Goal: Task Accomplishment & Management: Manage account settings

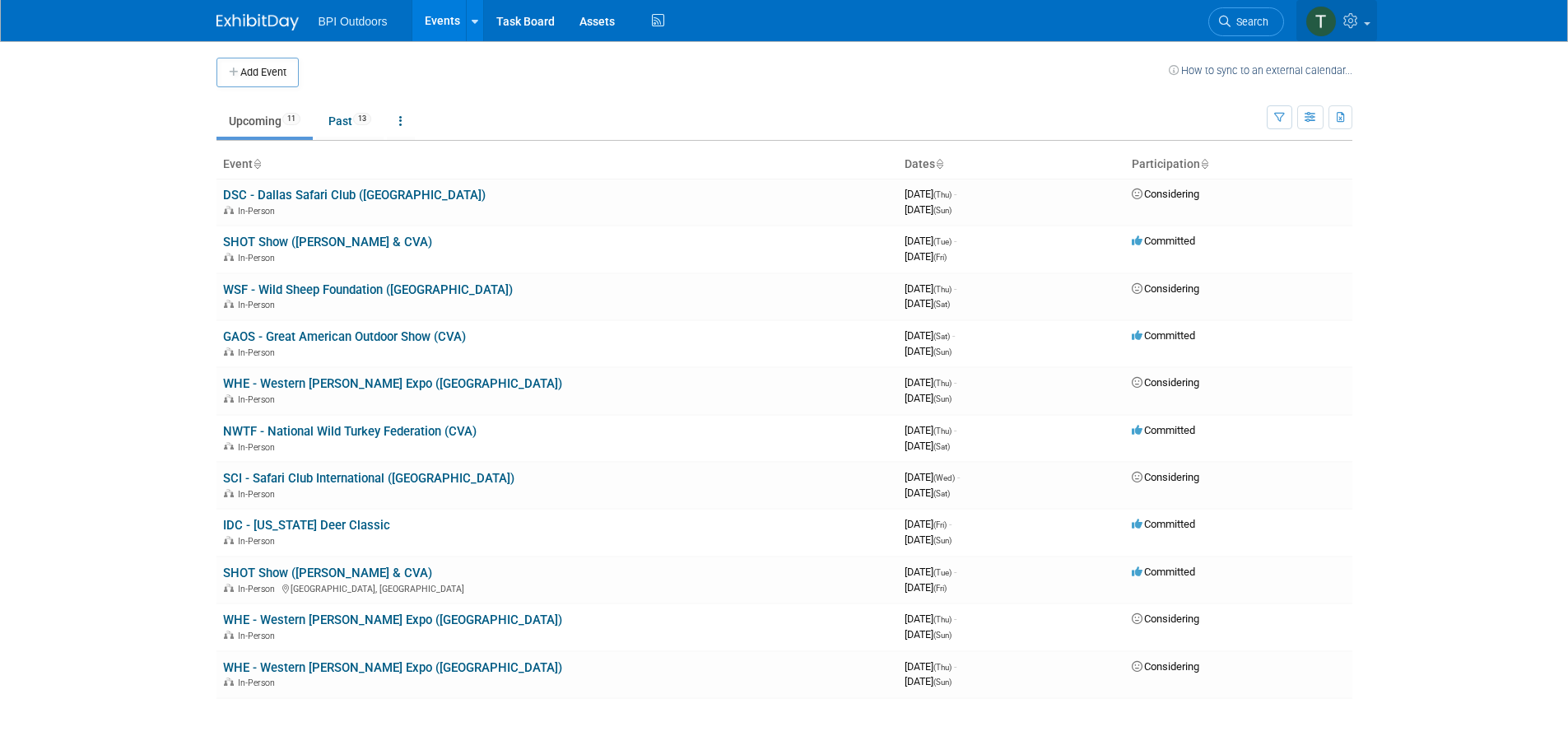
click at [1324, 20] on img at bounding box center [1320, 21] width 32 height 32
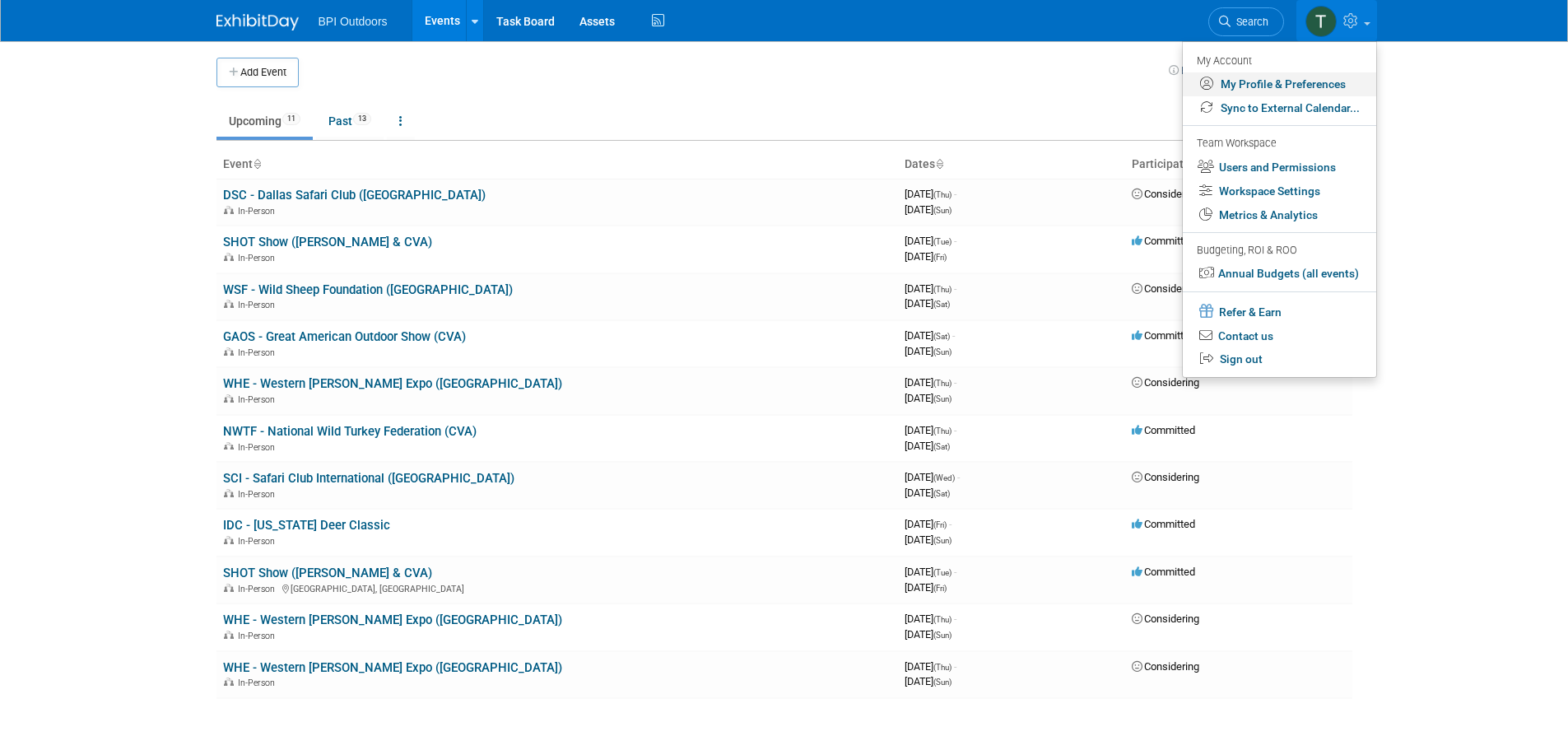
click at [1313, 78] on link "My Profile & Preferences" at bounding box center [1279, 84] width 193 height 24
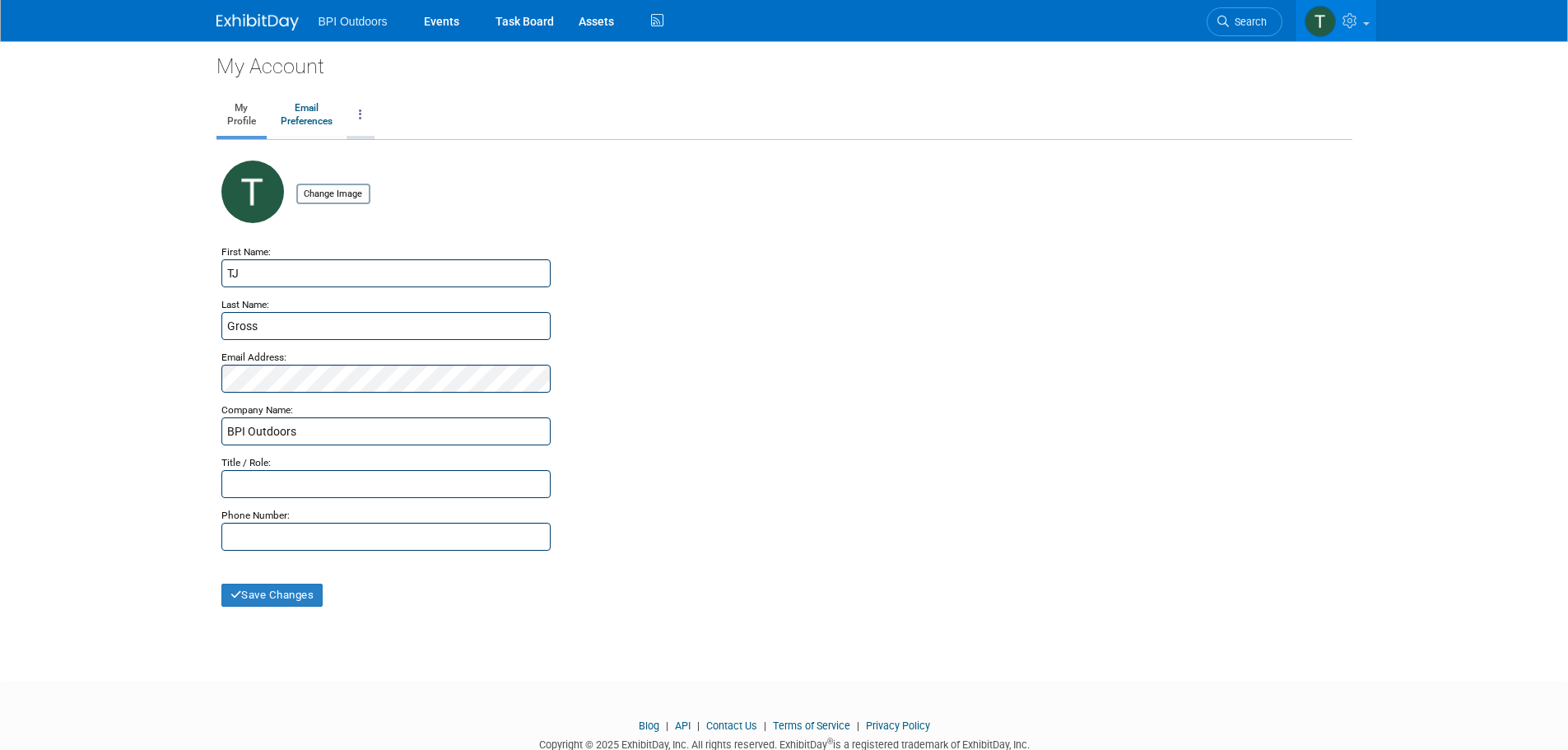
click at [358, 110] on link at bounding box center [360, 115] width 28 height 41
click at [452, 107] on ul "My Profile Email Preferences Change Account Password Close my Account" at bounding box center [784, 116] width 1136 height 47
click at [1357, 30] on link at bounding box center [1336, 20] width 81 height 41
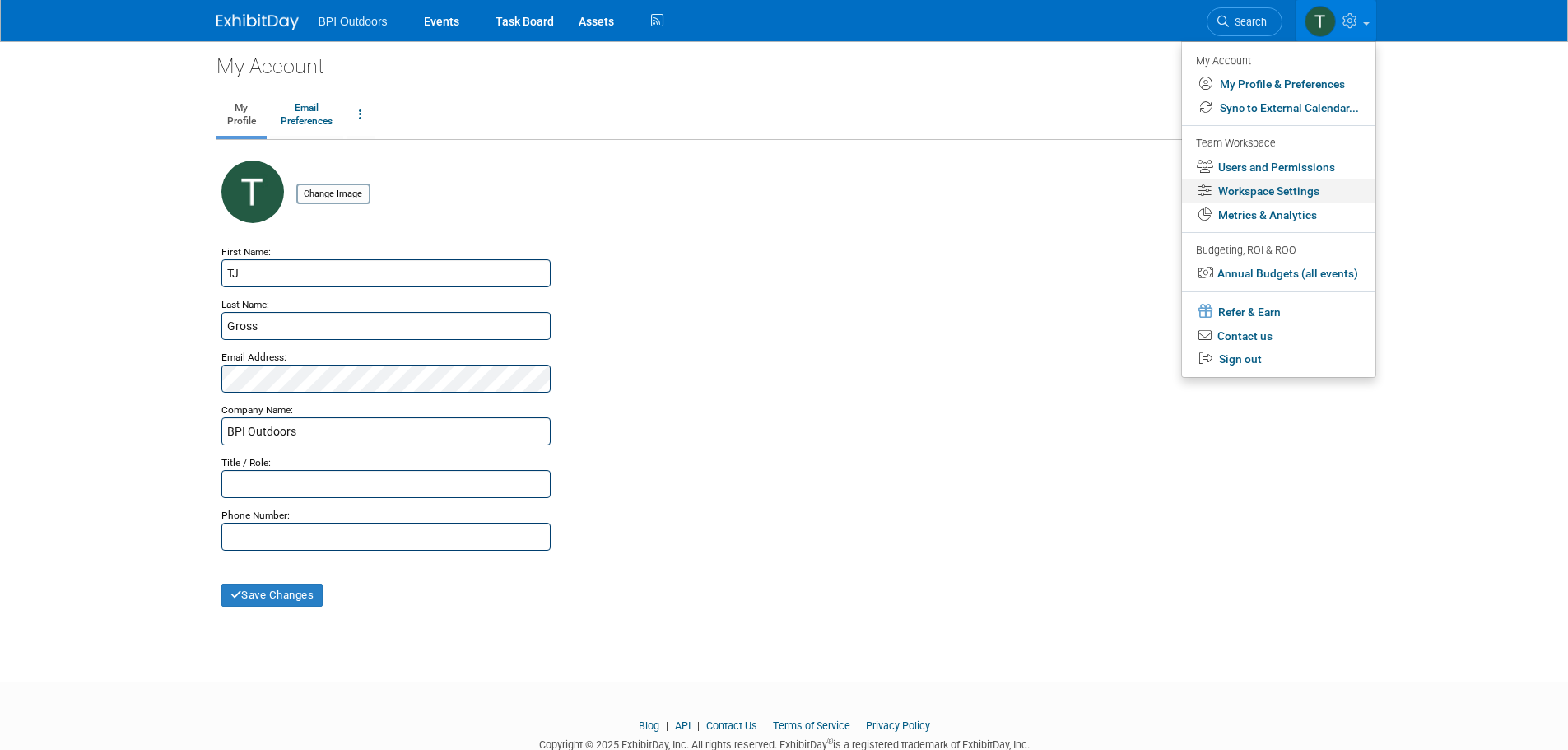
click at [1288, 189] on link "Workspace Settings" at bounding box center [1278, 191] width 193 height 24
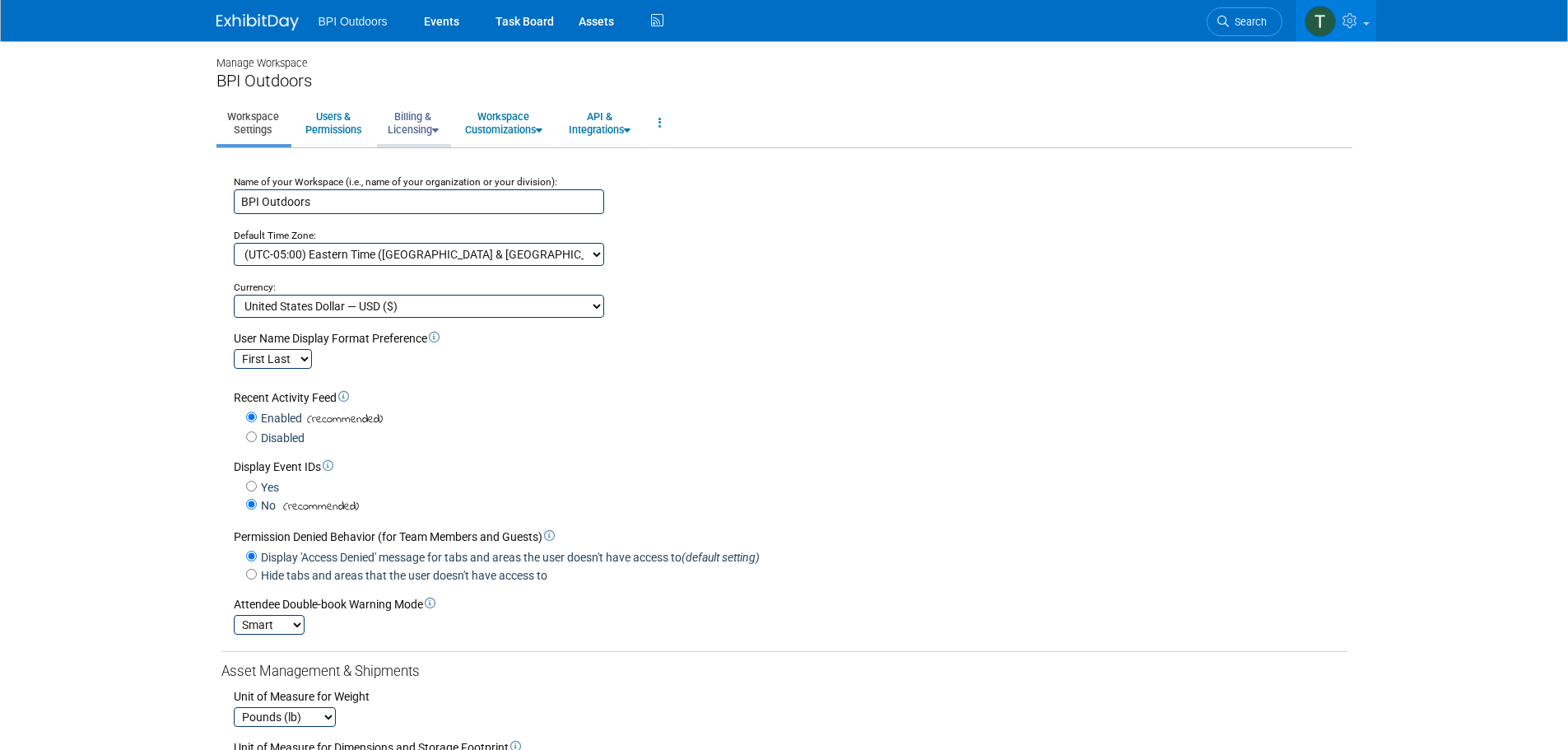
click at [406, 135] on link "Billing & Licensing" at bounding box center [413, 123] width 72 height 40
click at [422, 167] on link "Manage Plan / Subscription" at bounding box center [451, 160] width 149 height 25
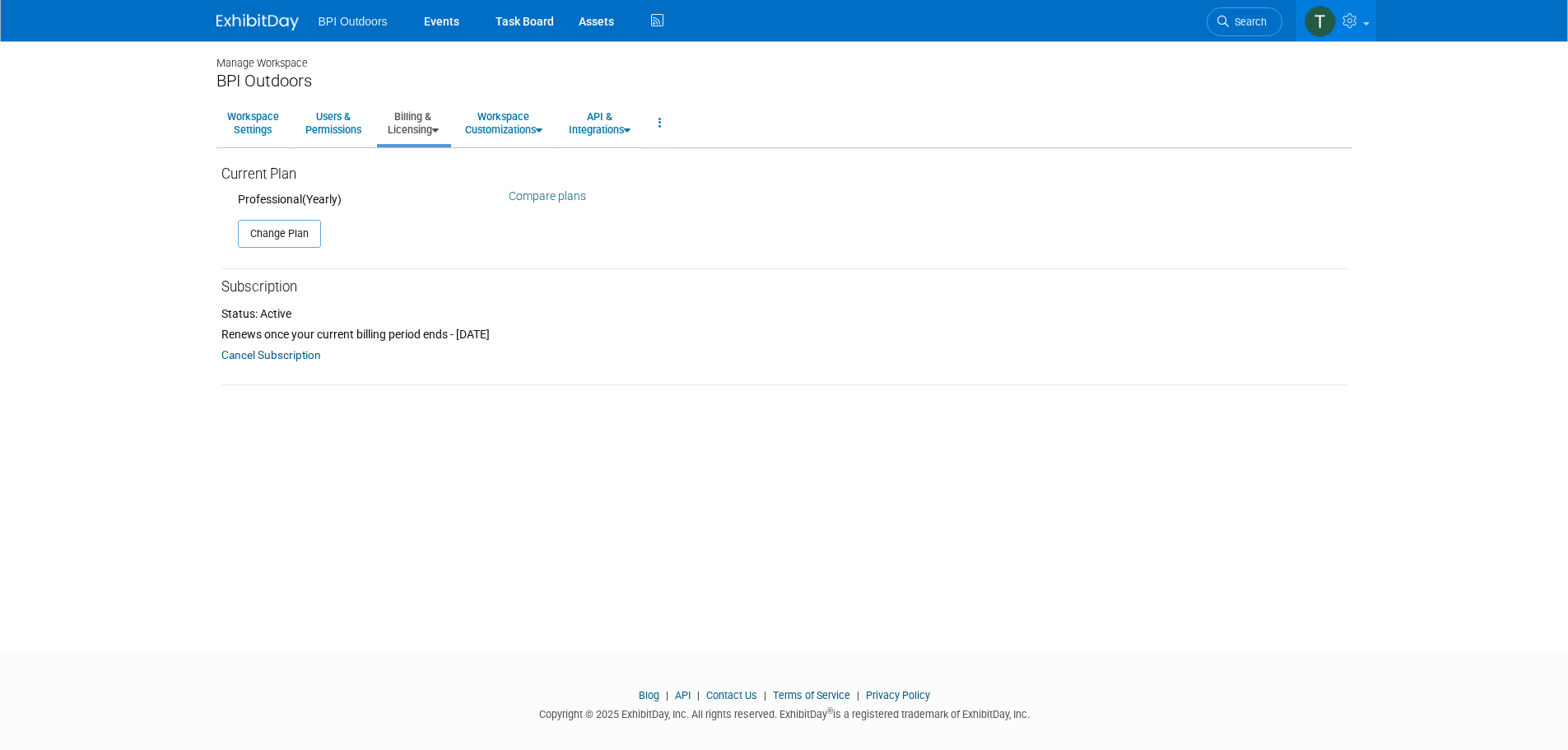
click at [539, 195] on link "Compare plans" at bounding box center [547, 196] width 78 height 13
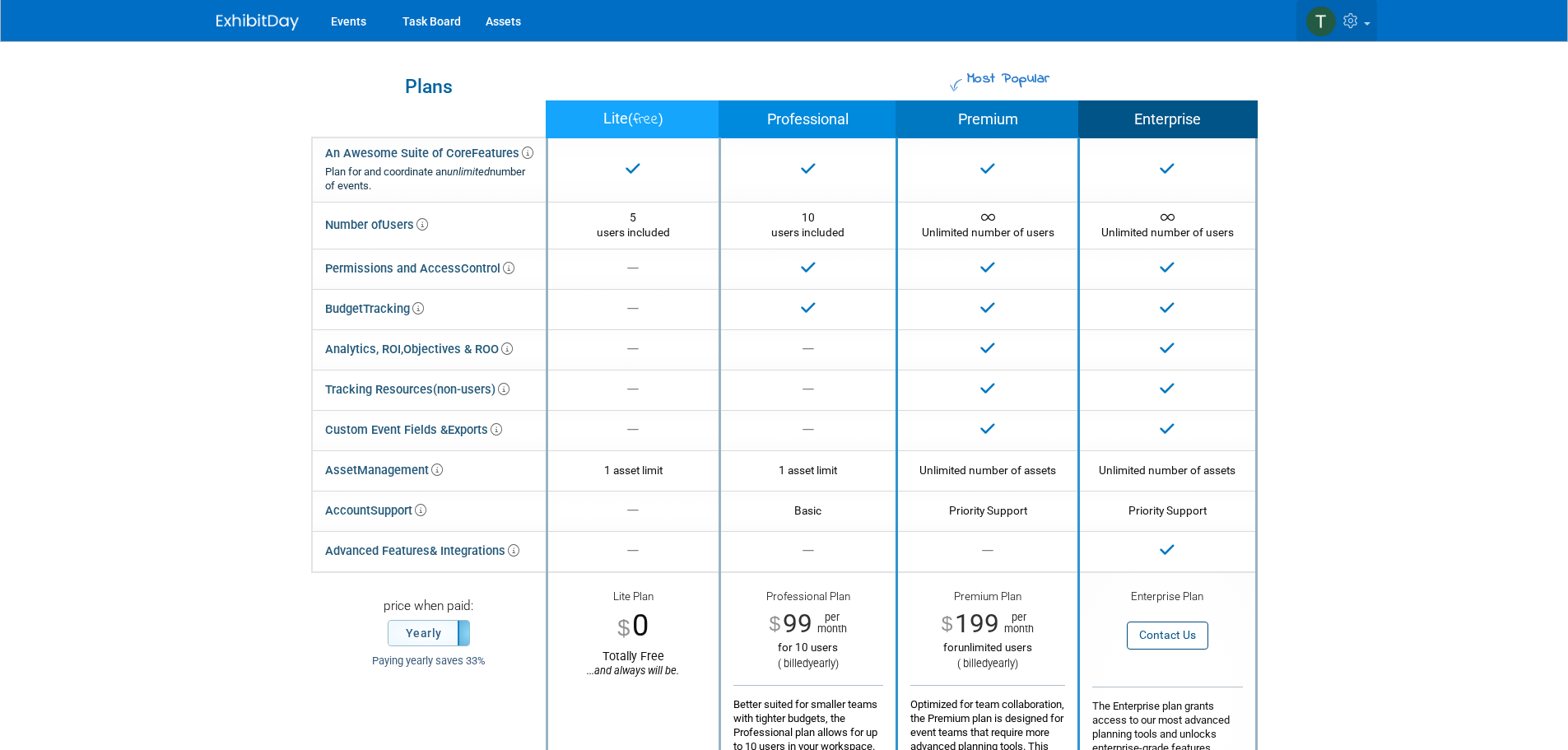
click at [1363, 26] on link at bounding box center [1337, 20] width 81 height 41
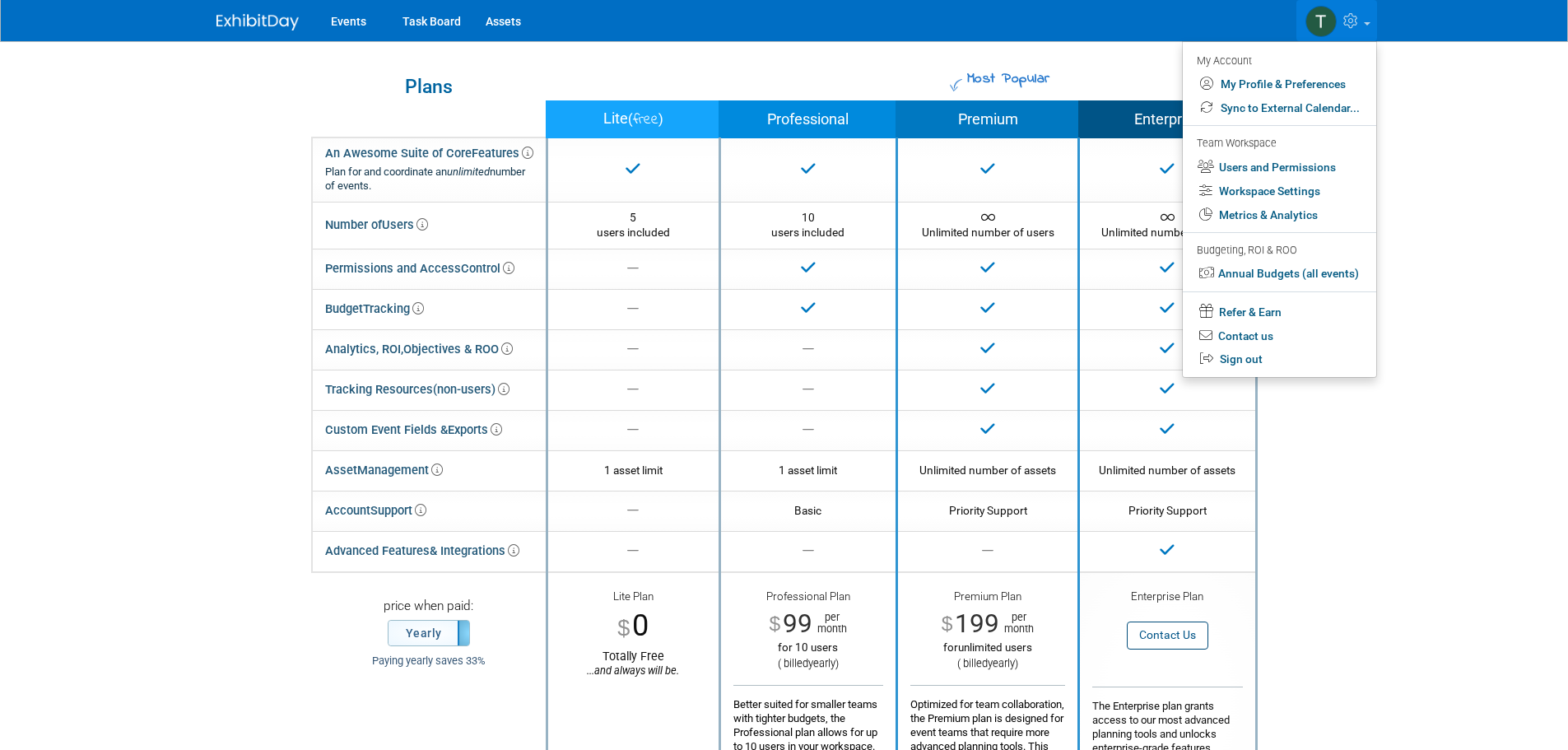
click at [1363, 26] on link at bounding box center [1337, 20] width 81 height 41
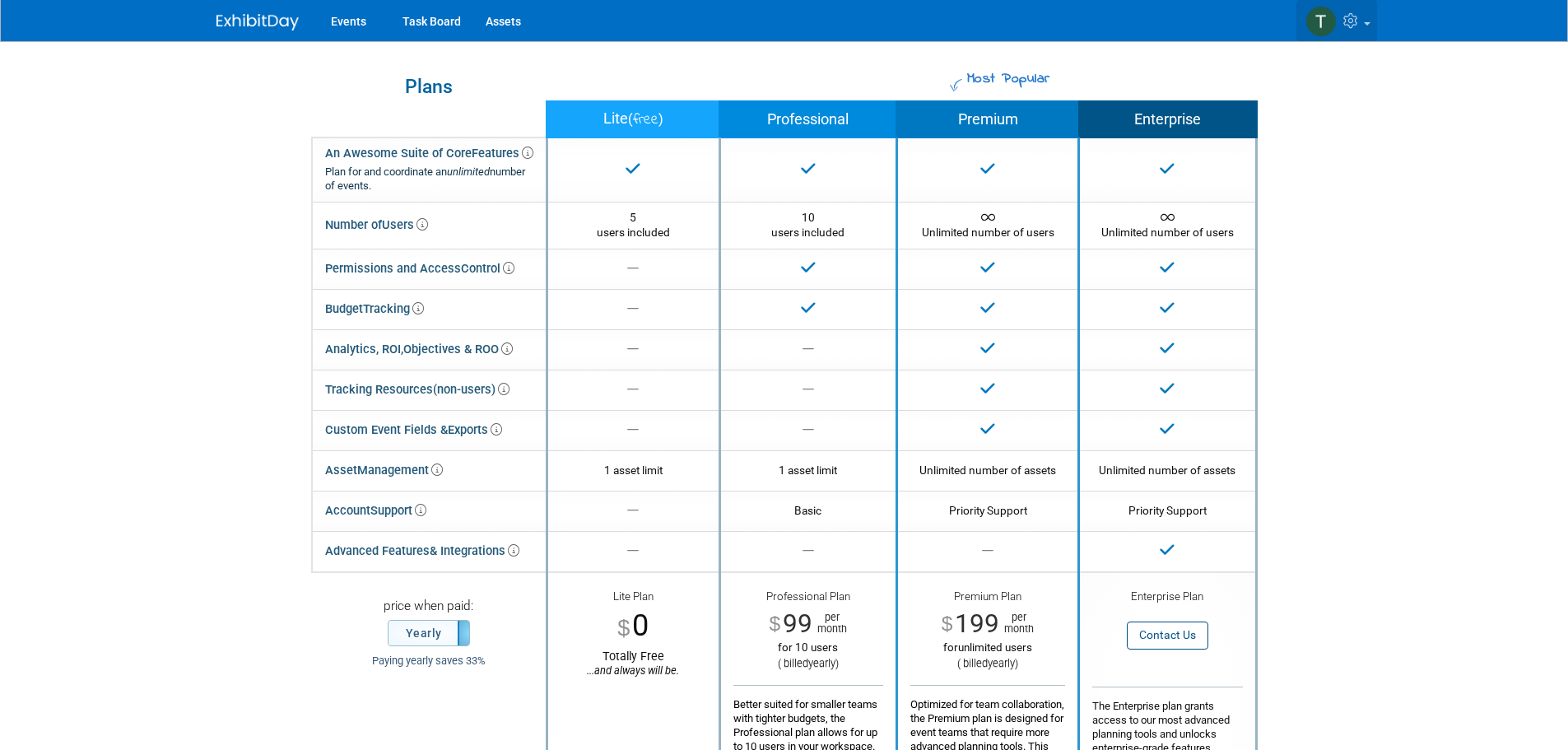
click at [1353, 36] on link at bounding box center [1337, 20] width 81 height 41
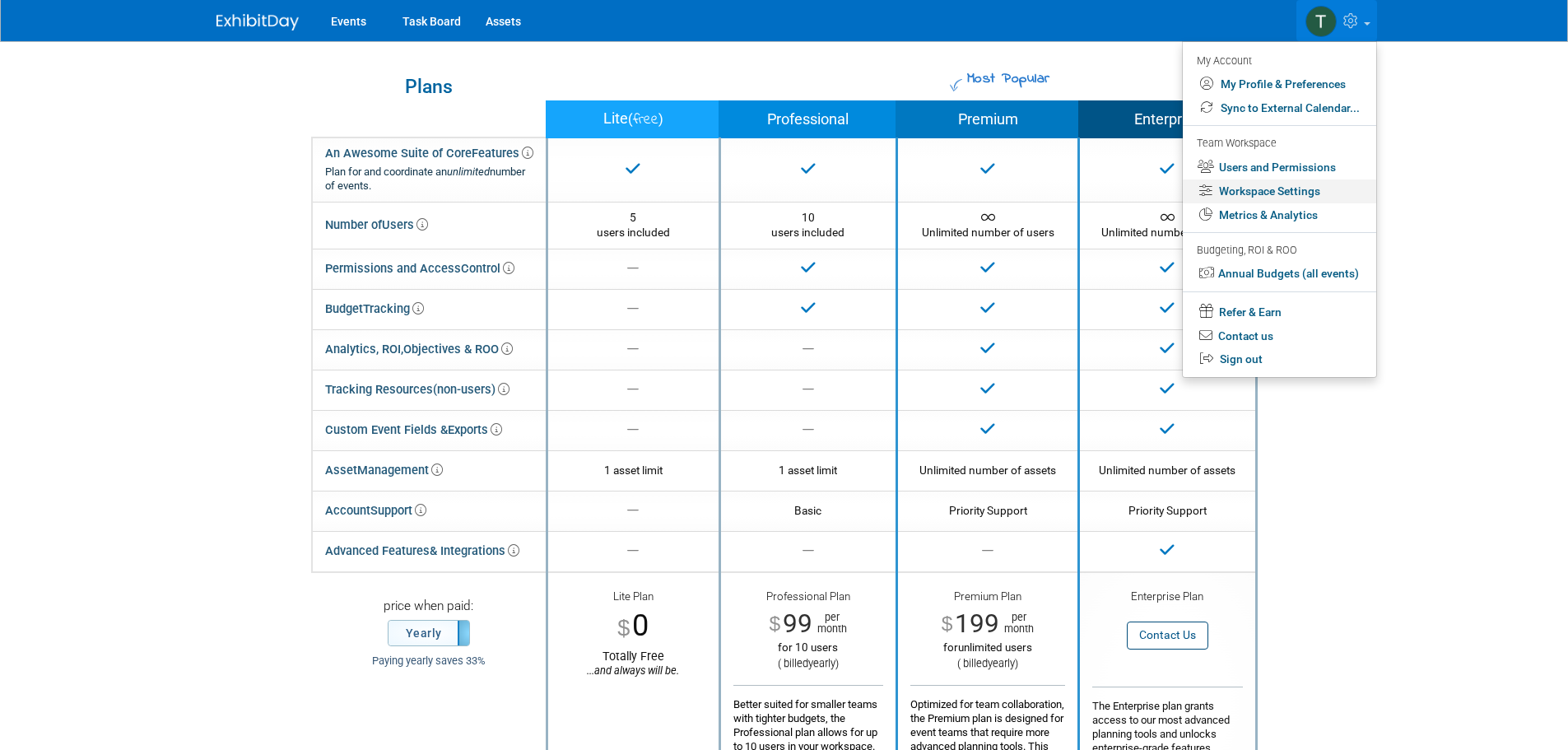
click at [1288, 183] on link "Workspace Settings" at bounding box center [1279, 191] width 193 height 24
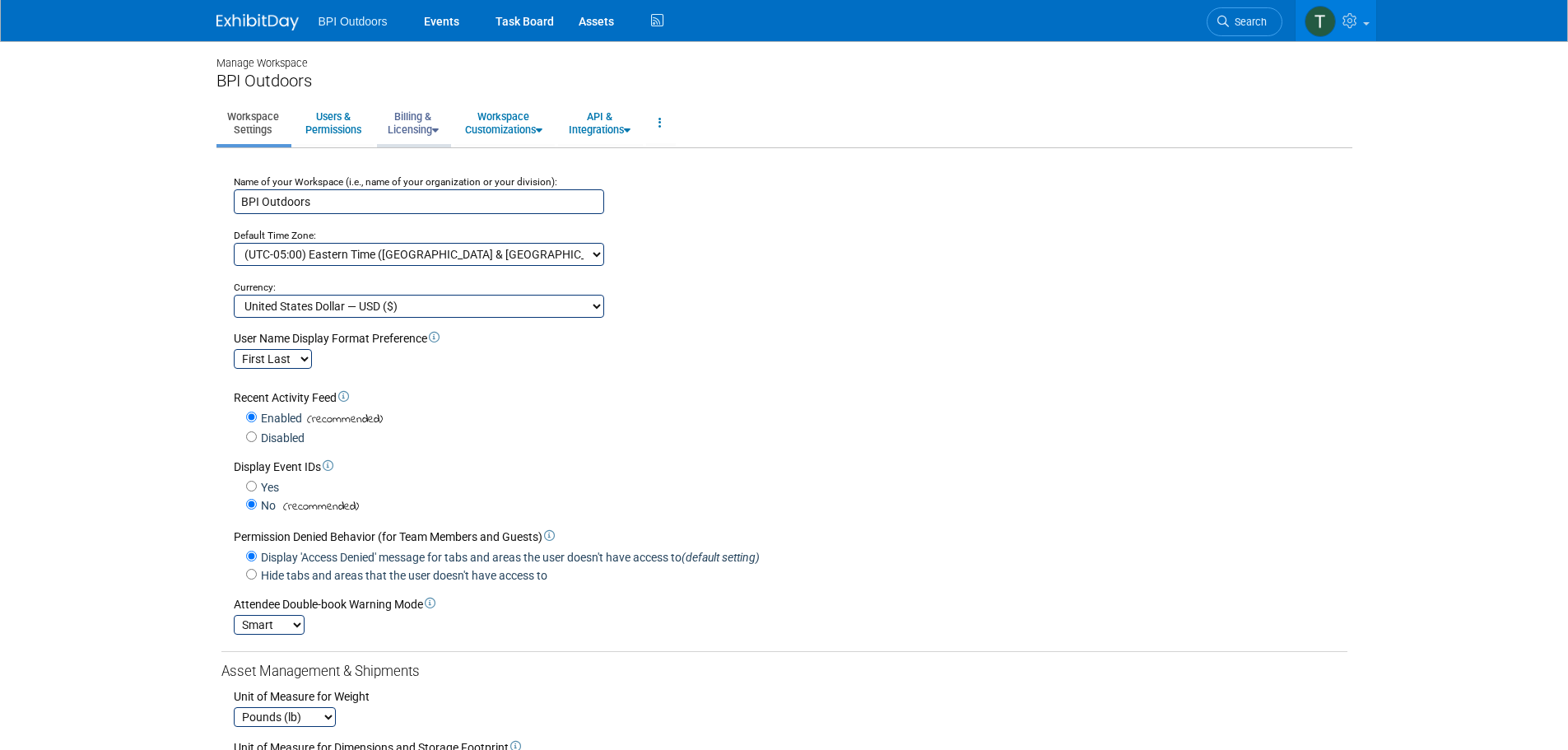
click at [434, 120] on link "Billing & Licensing" at bounding box center [413, 123] width 72 height 40
click at [432, 155] on link "Manage Plan / Subscription" at bounding box center [451, 160] width 149 height 25
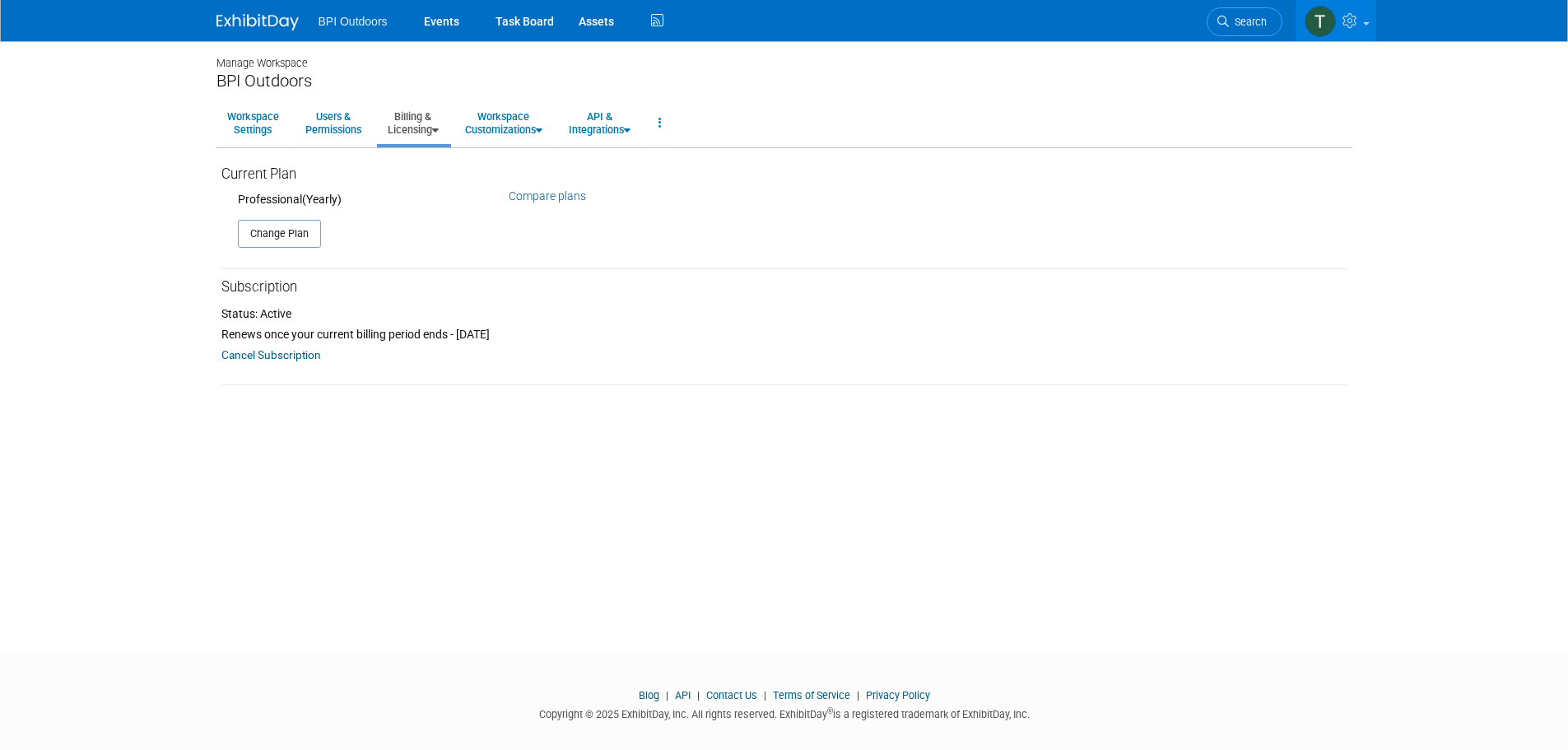
click at [563, 197] on link "Compare plans" at bounding box center [547, 196] width 78 height 13
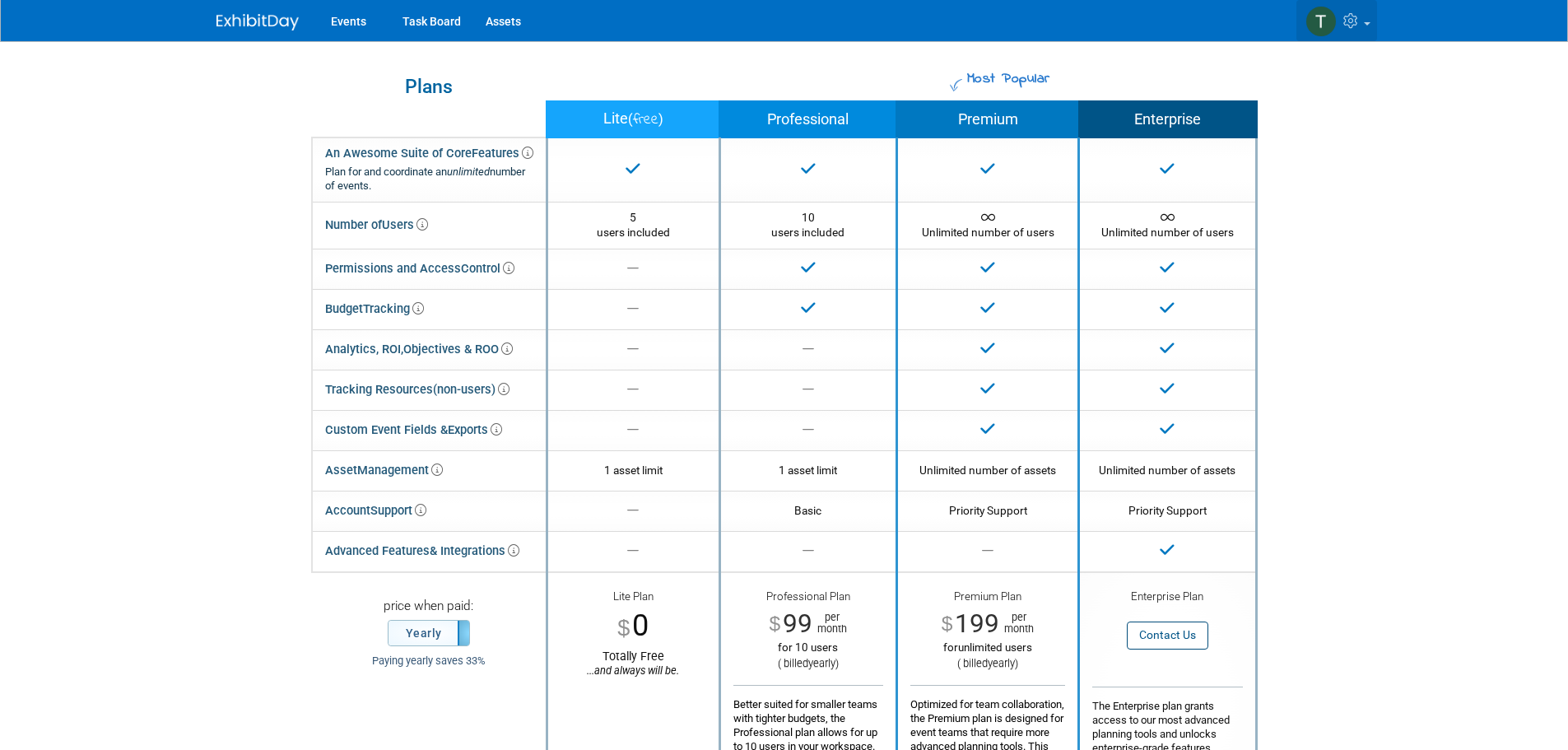
click at [1347, 20] on icon at bounding box center [1353, 20] width 19 height 14
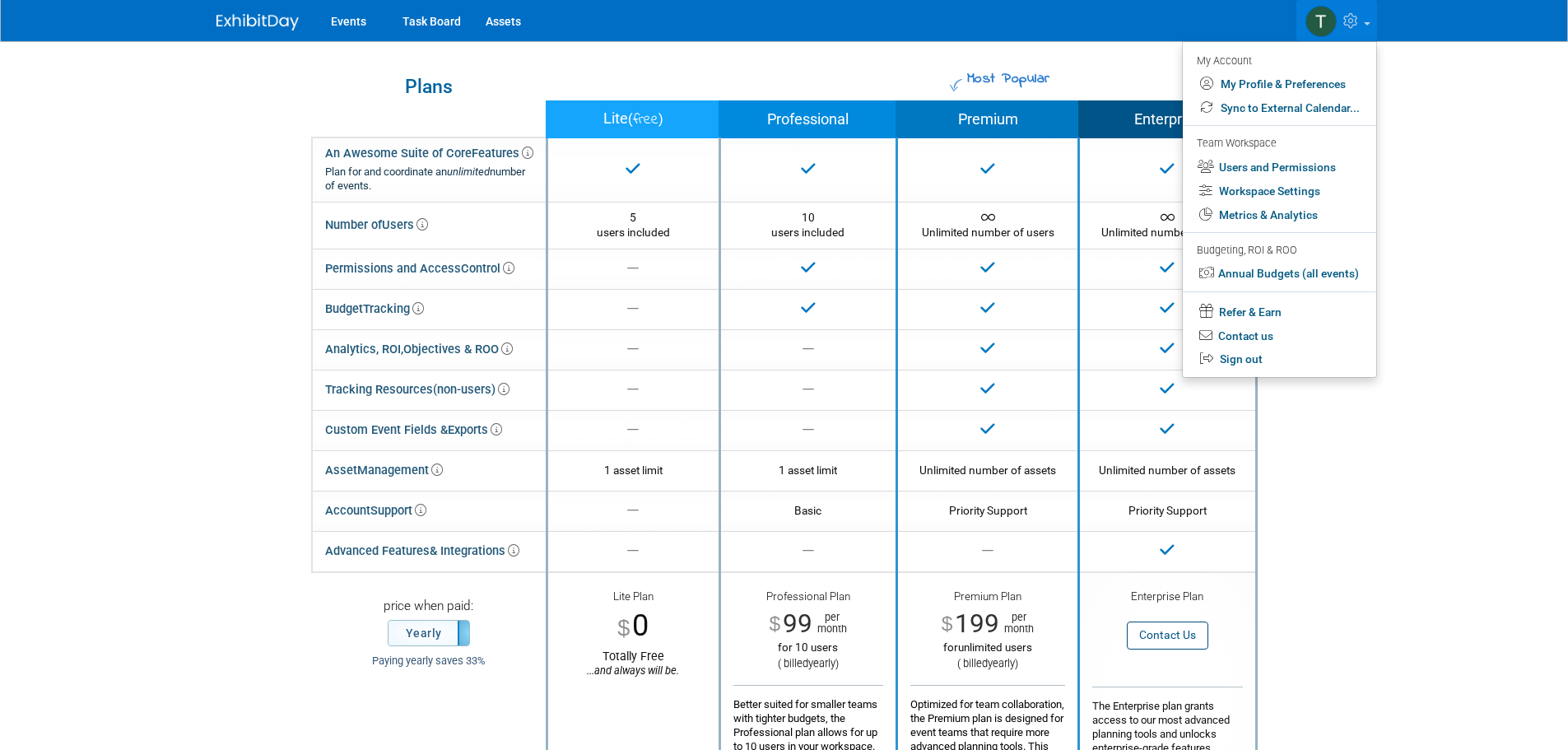
click at [1089, 27] on div "Events Task Board Assets My Account My Profile & Preferences Sync to External C…" at bounding box center [784, 20] width 1136 height 41
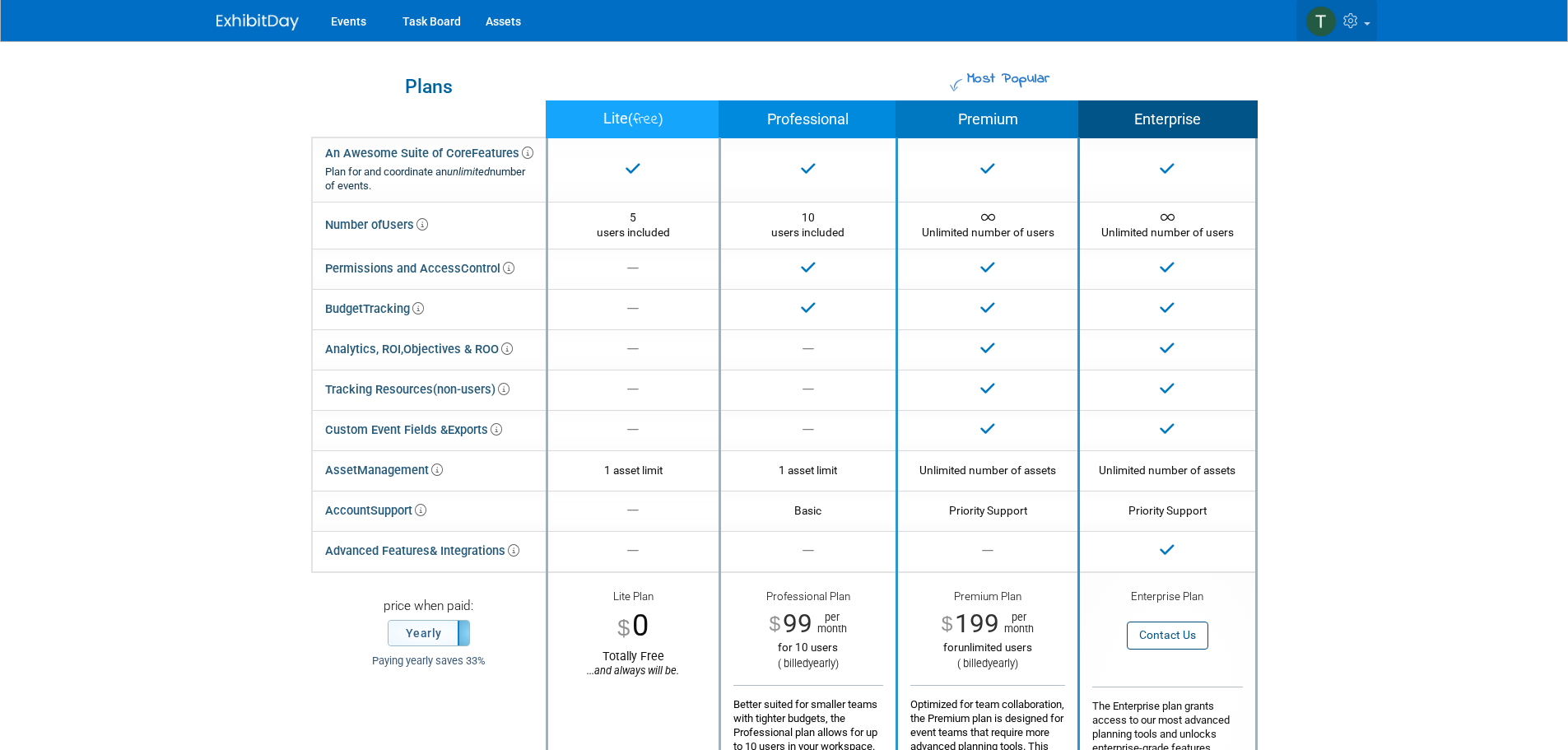
click at [1347, 21] on icon at bounding box center [1353, 20] width 19 height 14
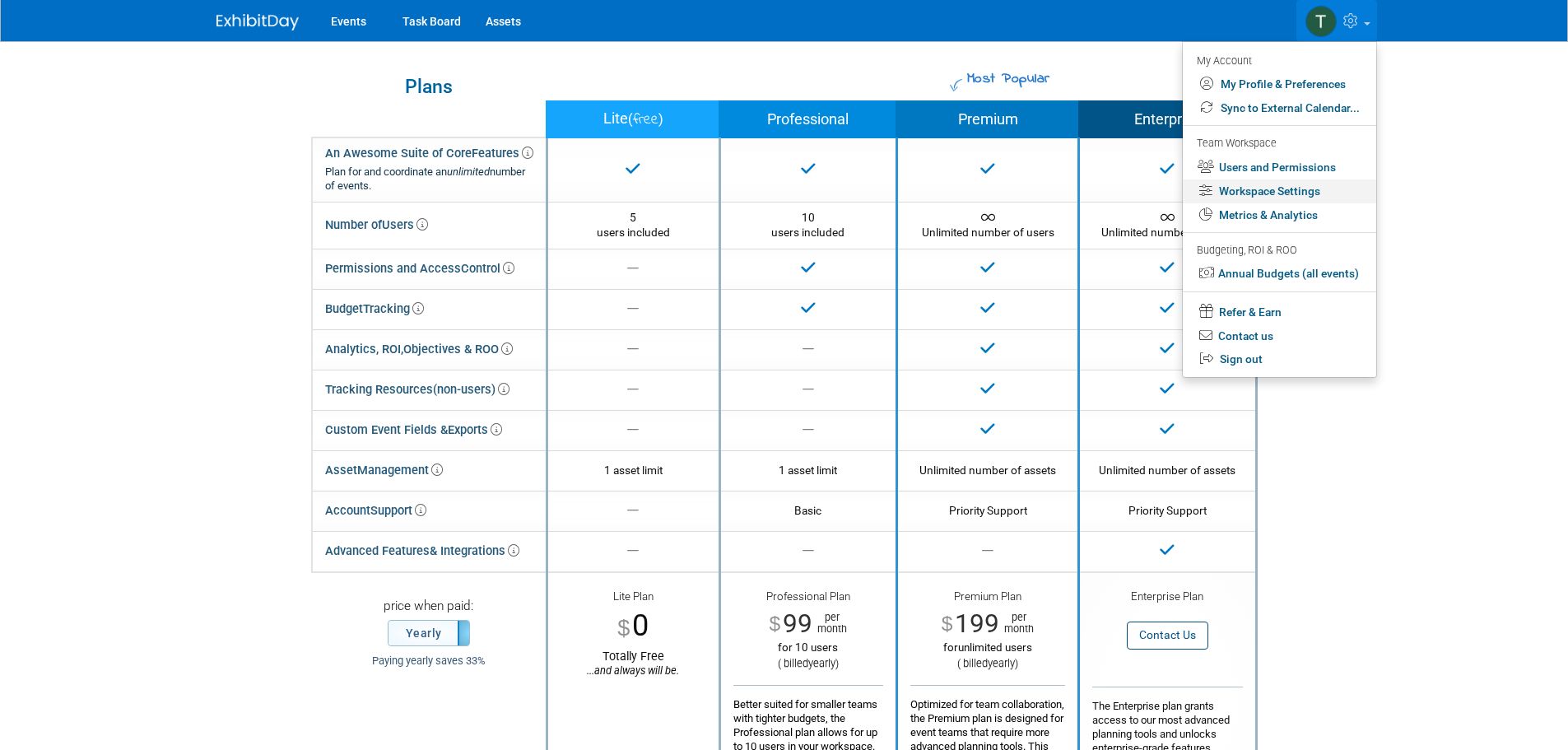
click at [1270, 197] on link "Workspace Settings" at bounding box center [1279, 191] width 193 height 24
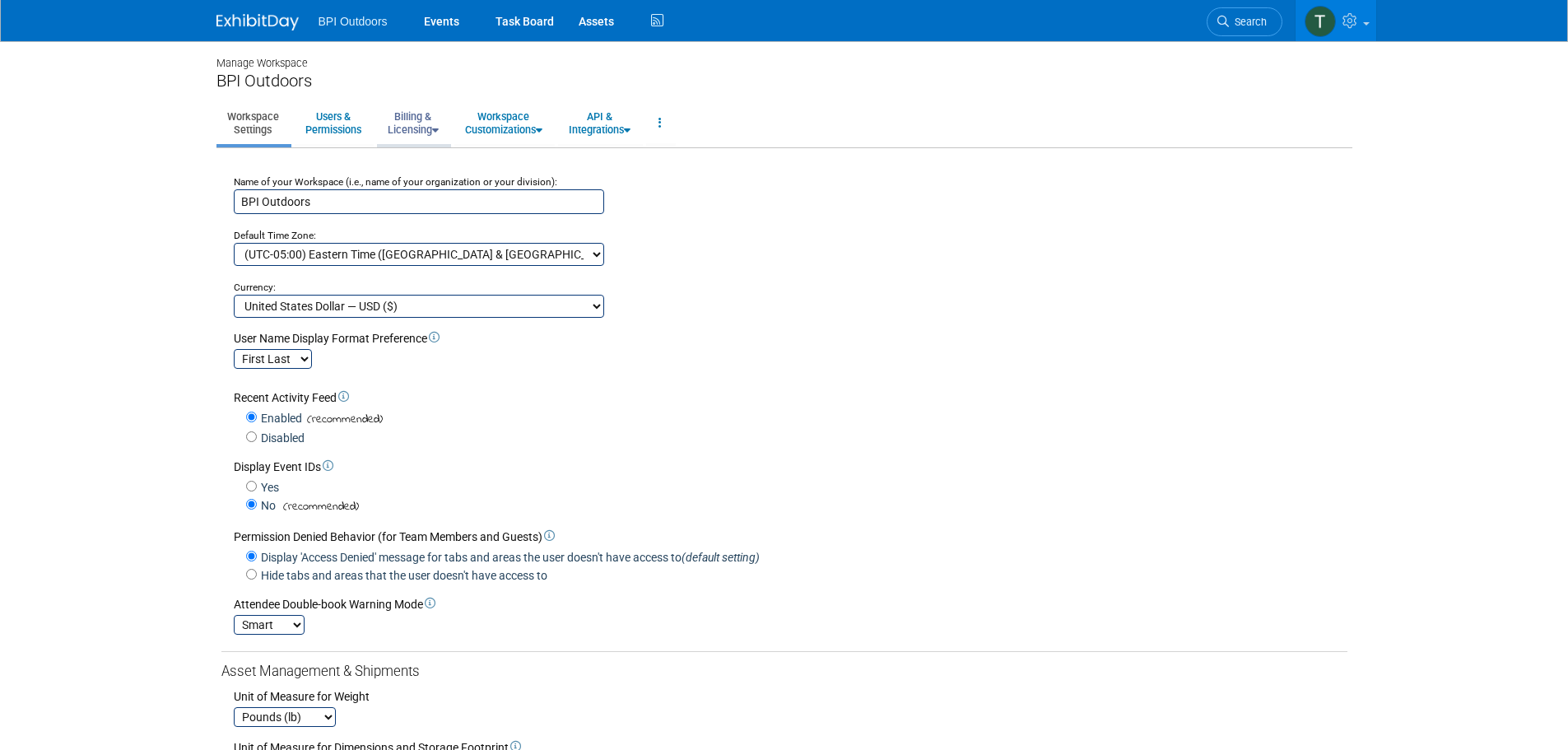
click at [406, 123] on link "Billing & Licensing" at bounding box center [413, 123] width 72 height 40
click at [462, 163] on link "Manage Plan / Subscription" at bounding box center [451, 160] width 149 height 25
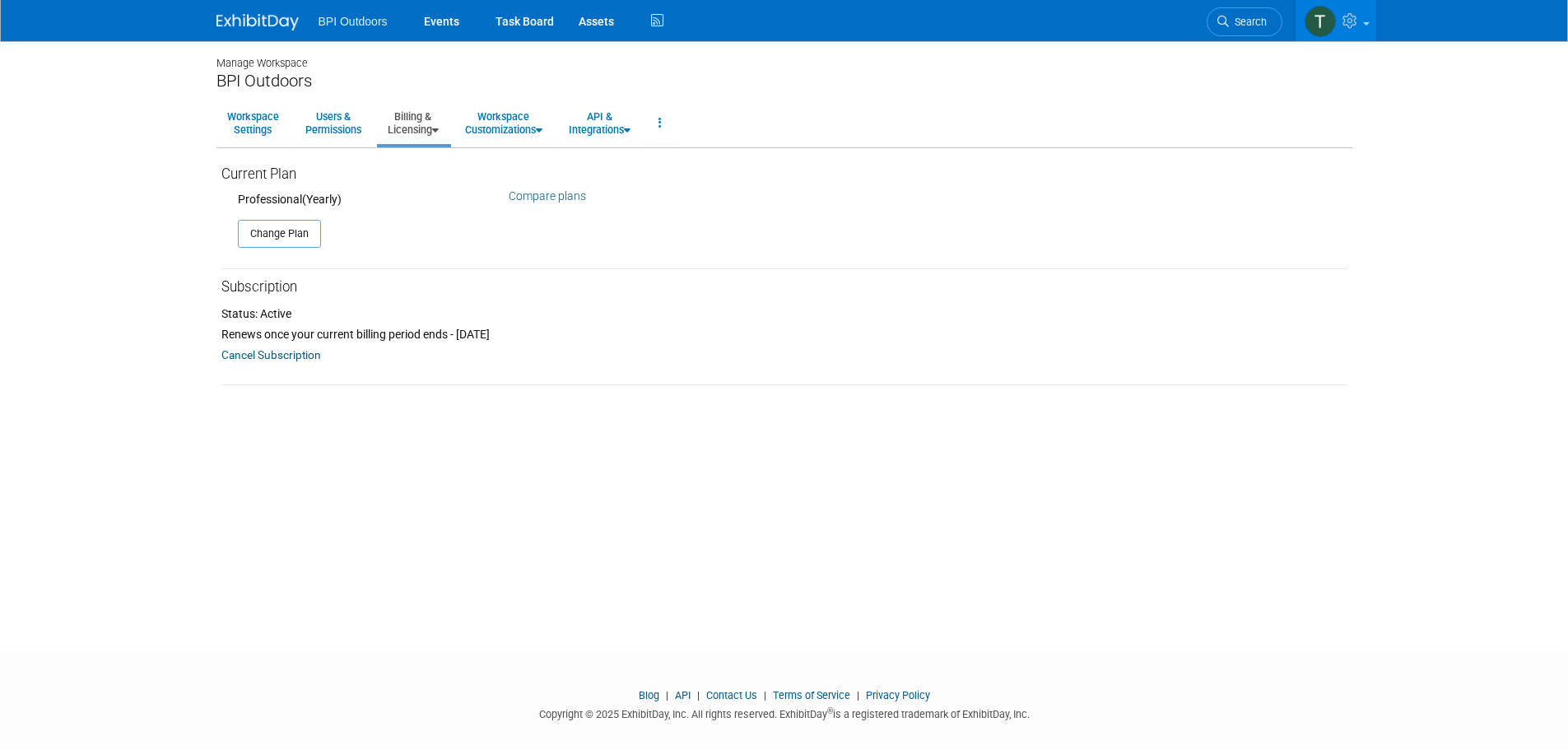
click at [286, 352] on link "Cancel Subscription" at bounding box center [272, 354] width 100 height 20
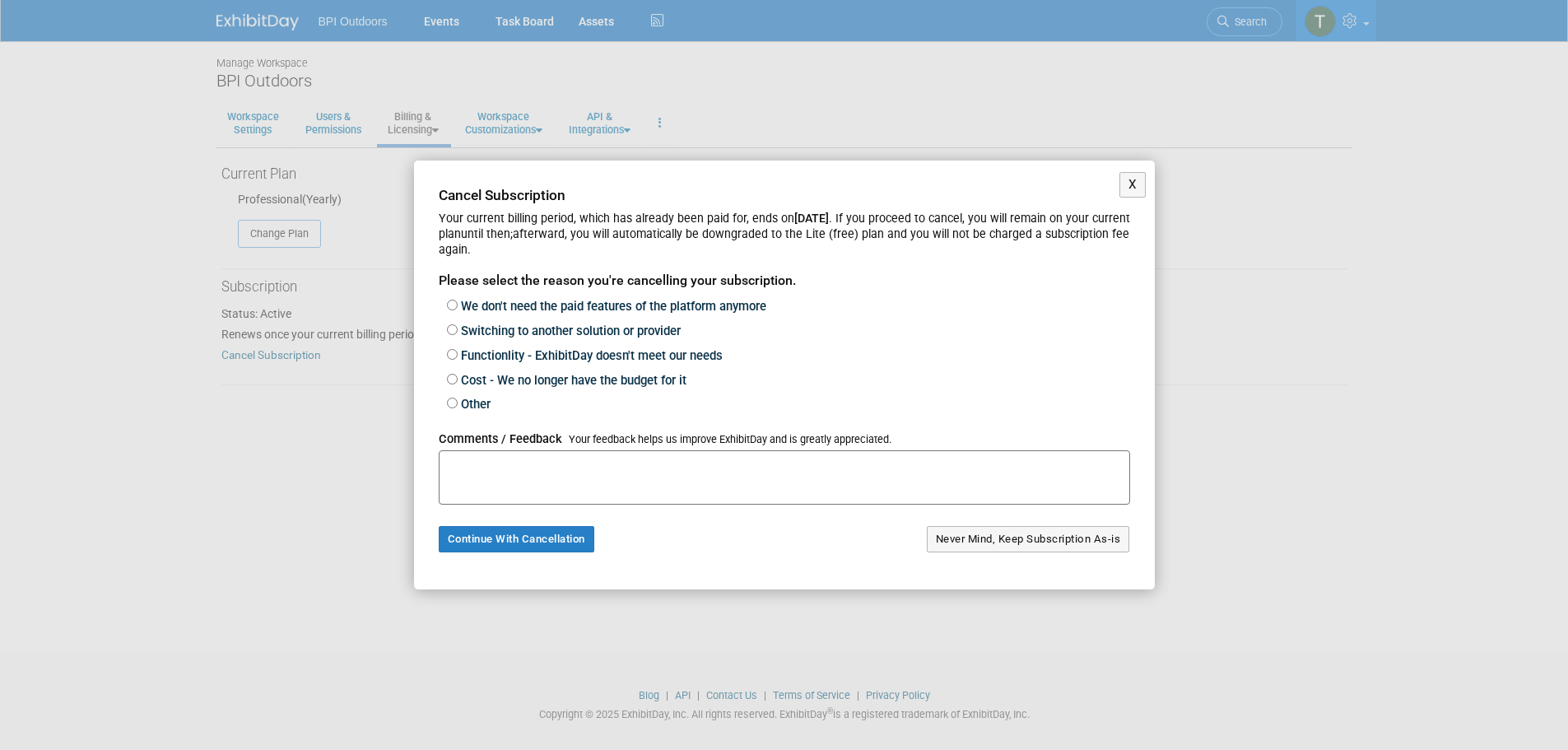
click at [475, 398] on label "Other" at bounding box center [474, 403] width 33 height 14
click at [458, 398] on input "Other" at bounding box center [451, 402] width 11 height 11
radio input "true"
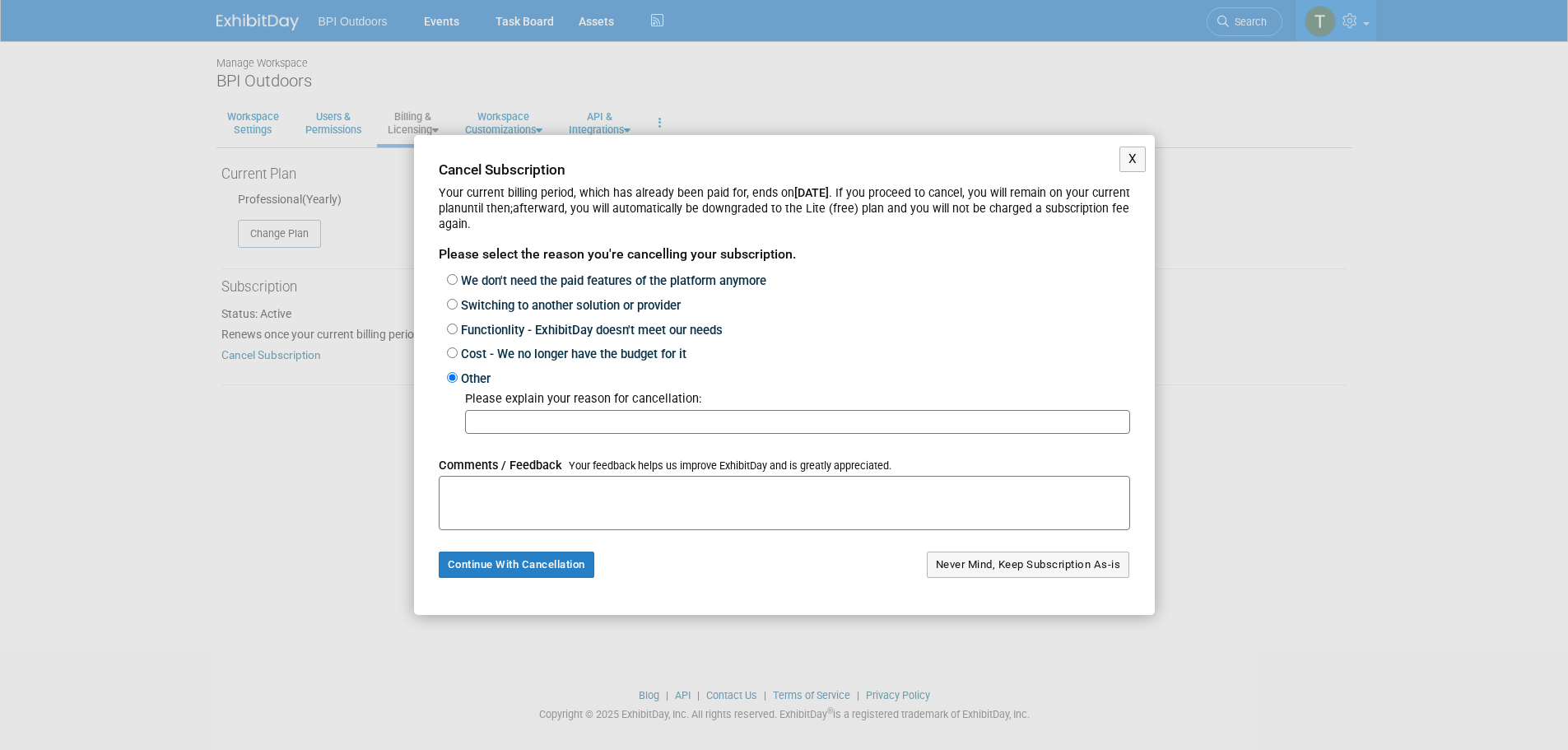
click at [567, 308] on label "Switching to another solution or provider" at bounding box center [569, 304] width 223 height 14
click at [458, 308] on input "Switching to another solution or provider" at bounding box center [451, 303] width 11 height 11
radio input "true"
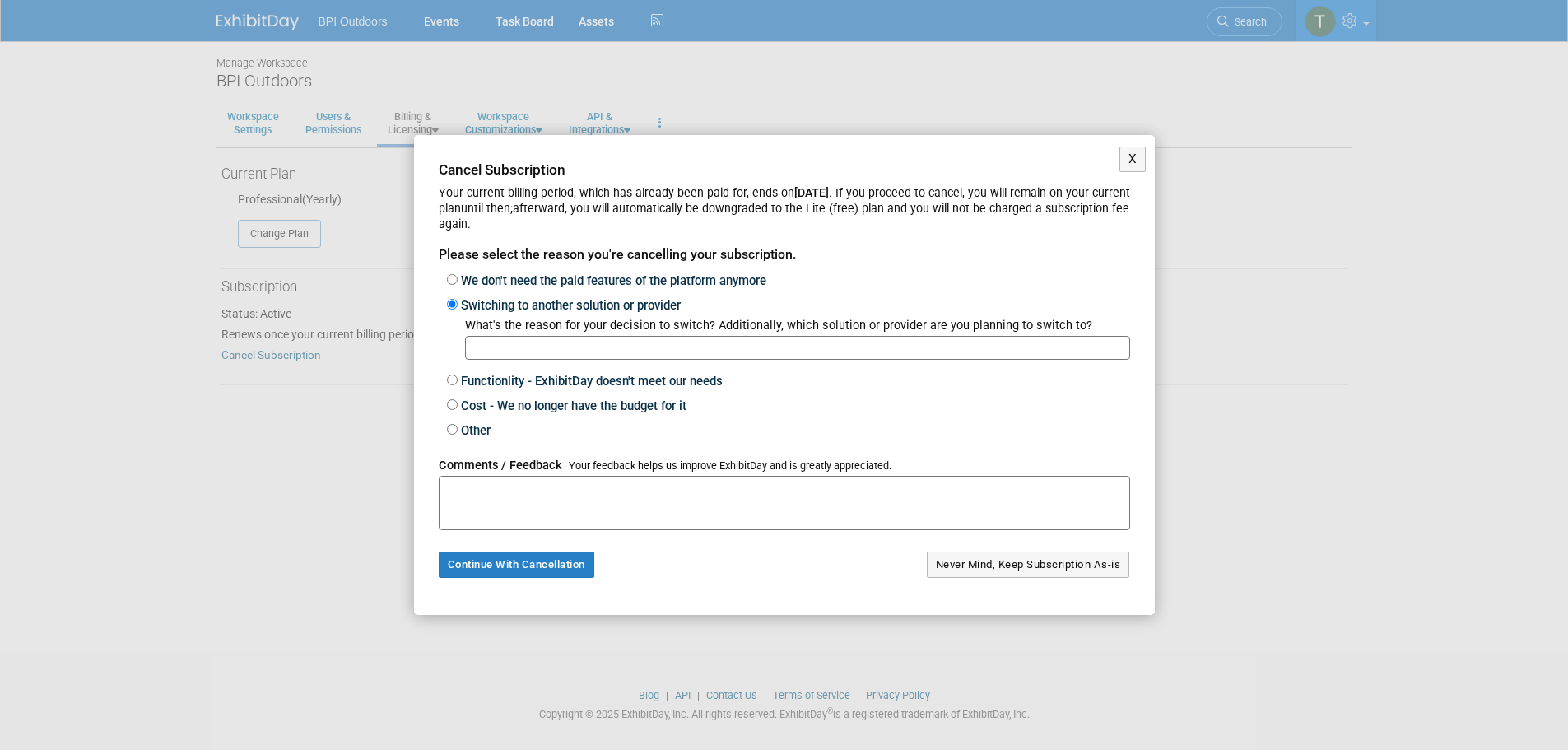
click at [497, 379] on label "Functionlity - ExhibitDay doesn't meet our needs" at bounding box center [591, 380] width 265 height 14
click at [458, 379] on input "Functionlity - ExhibitDay doesn't meet our needs" at bounding box center [451, 379] width 11 height 11
radio input "true"
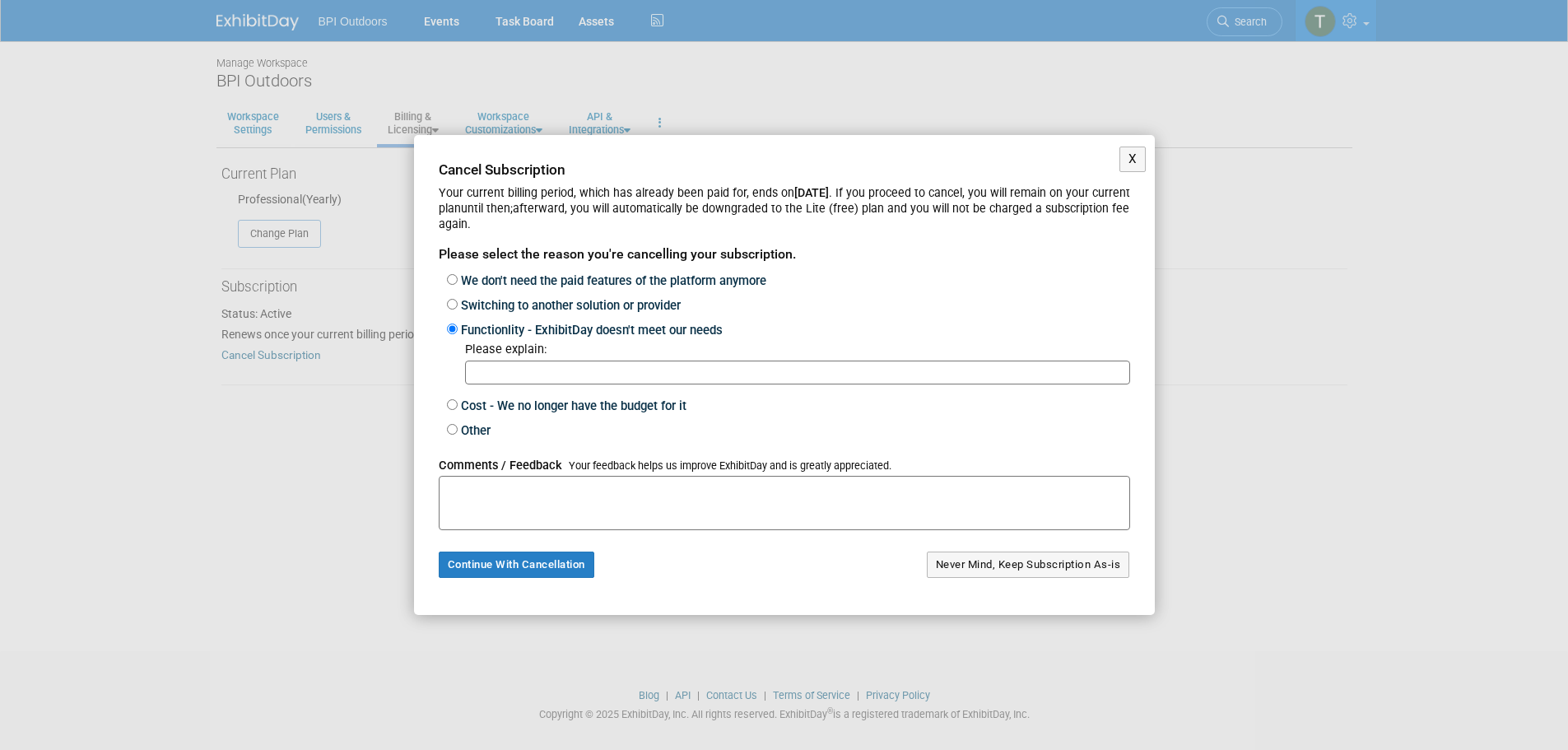
click at [602, 497] on textarea at bounding box center [784, 502] width 691 height 55
click at [559, 563] on button "Continue With Cancellation" at bounding box center [517, 564] width 156 height 26
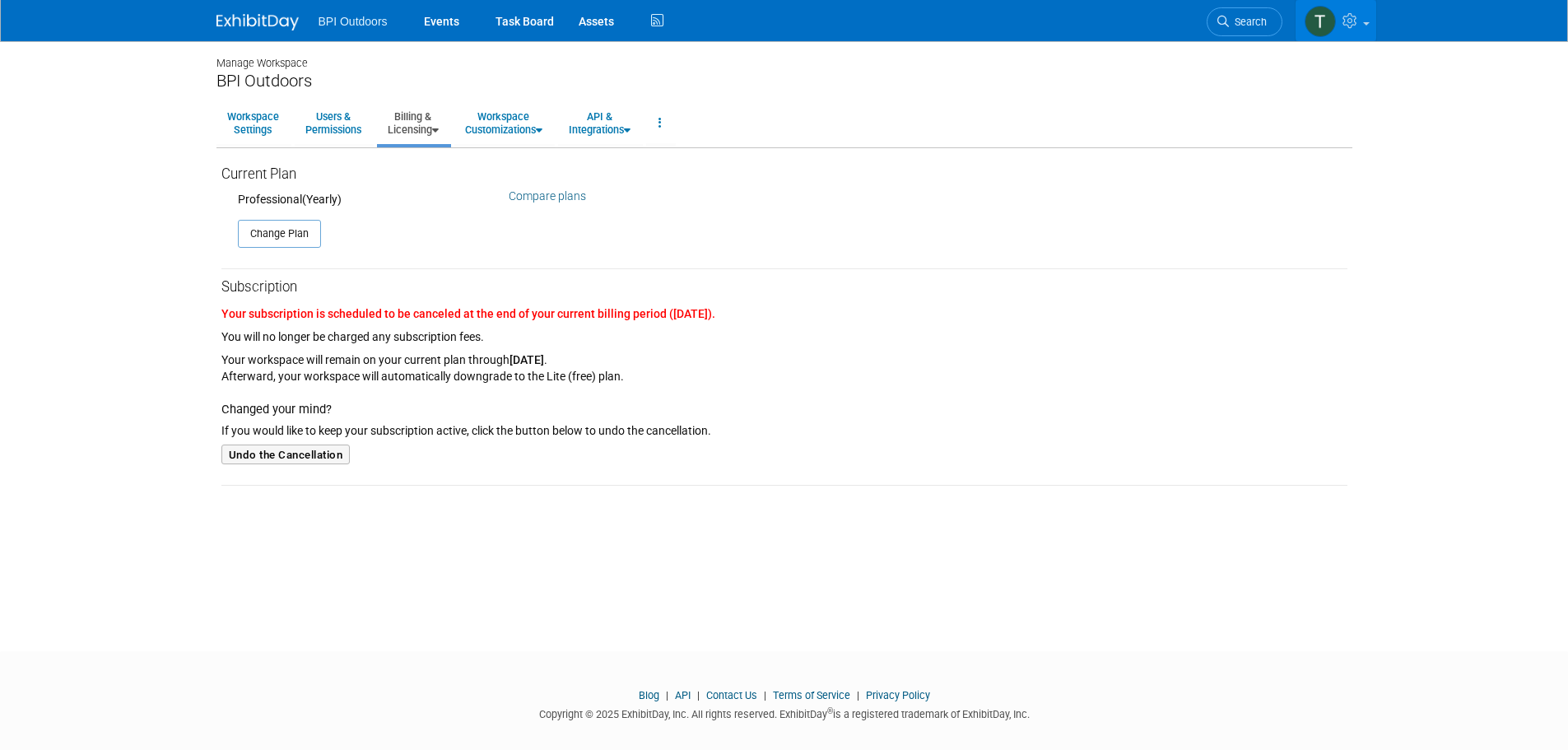
click at [1320, 29] on img at bounding box center [1320, 21] width 32 height 32
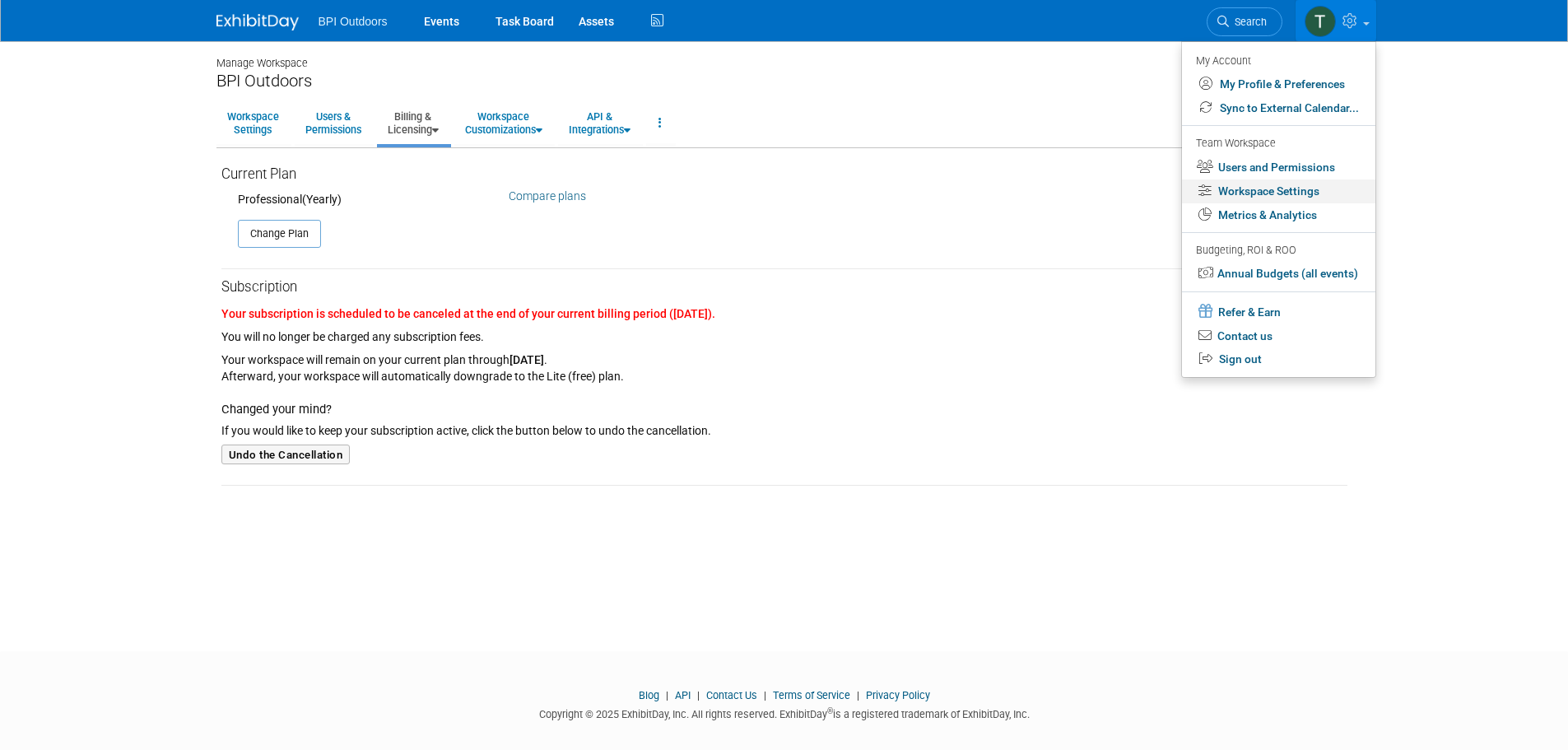
click at [1269, 196] on link "Workspace Settings" at bounding box center [1278, 191] width 193 height 24
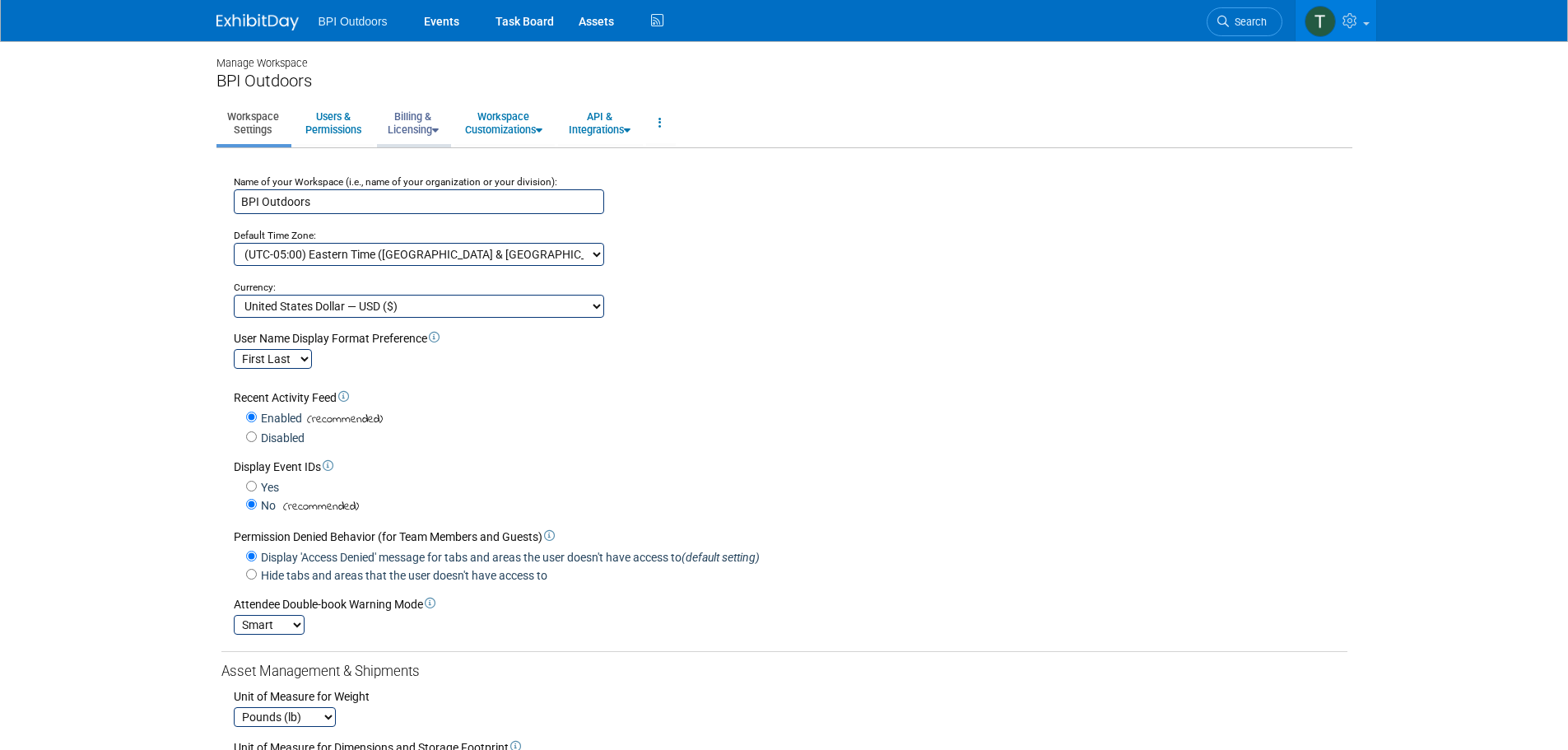
click at [416, 125] on link "Billing & Licensing" at bounding box center [413, 123] width 72 height 40
click at [434, 158] on link "Manage Plan / Subscription" at bounding box center [451, 160] width 149 height 25
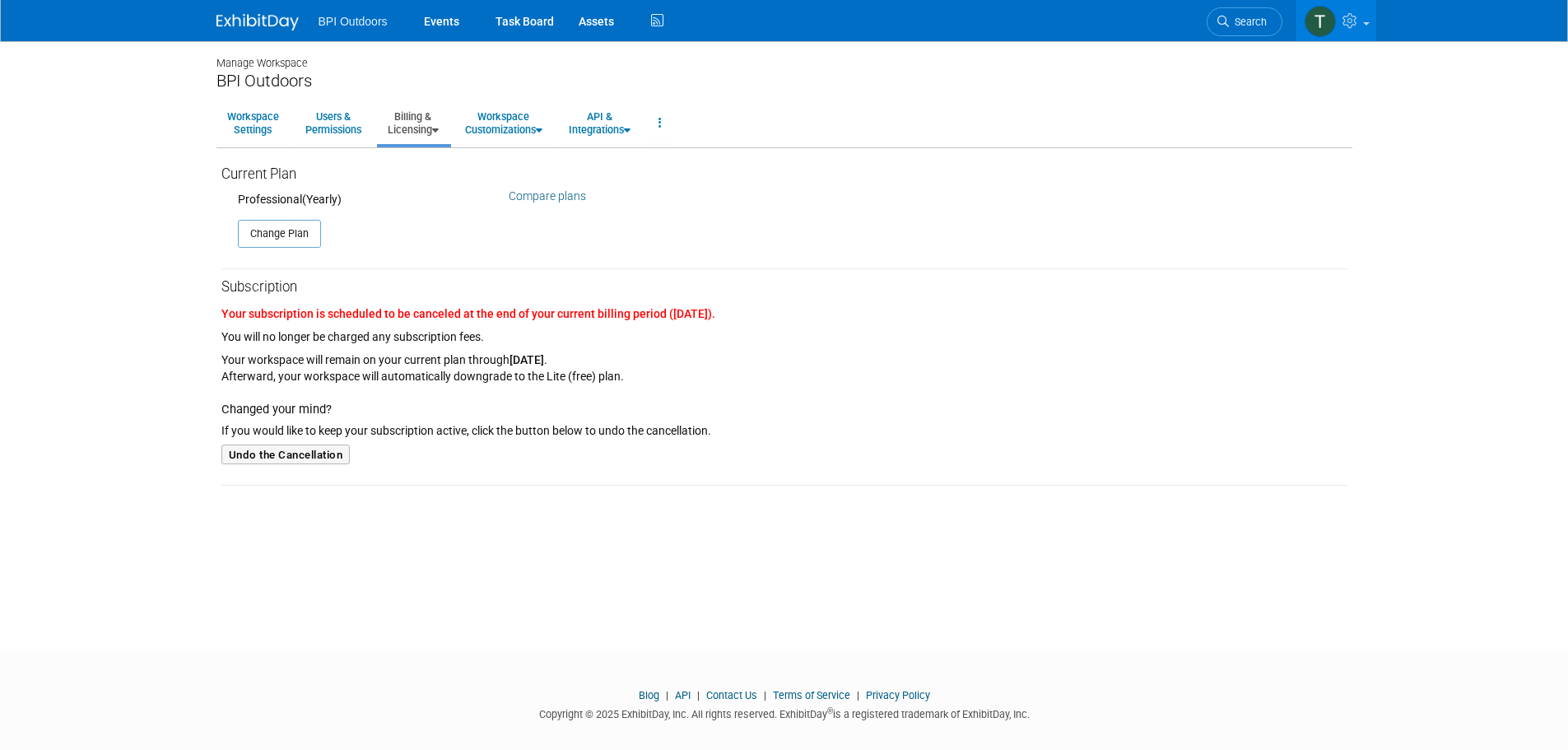
click at [560, 186] on div "Compare plans" at bounding box center [688, 183] width 359 height 39
click at [559, 199] on link "Compare plans" at bounding box center [547, 196] width 78 height 13
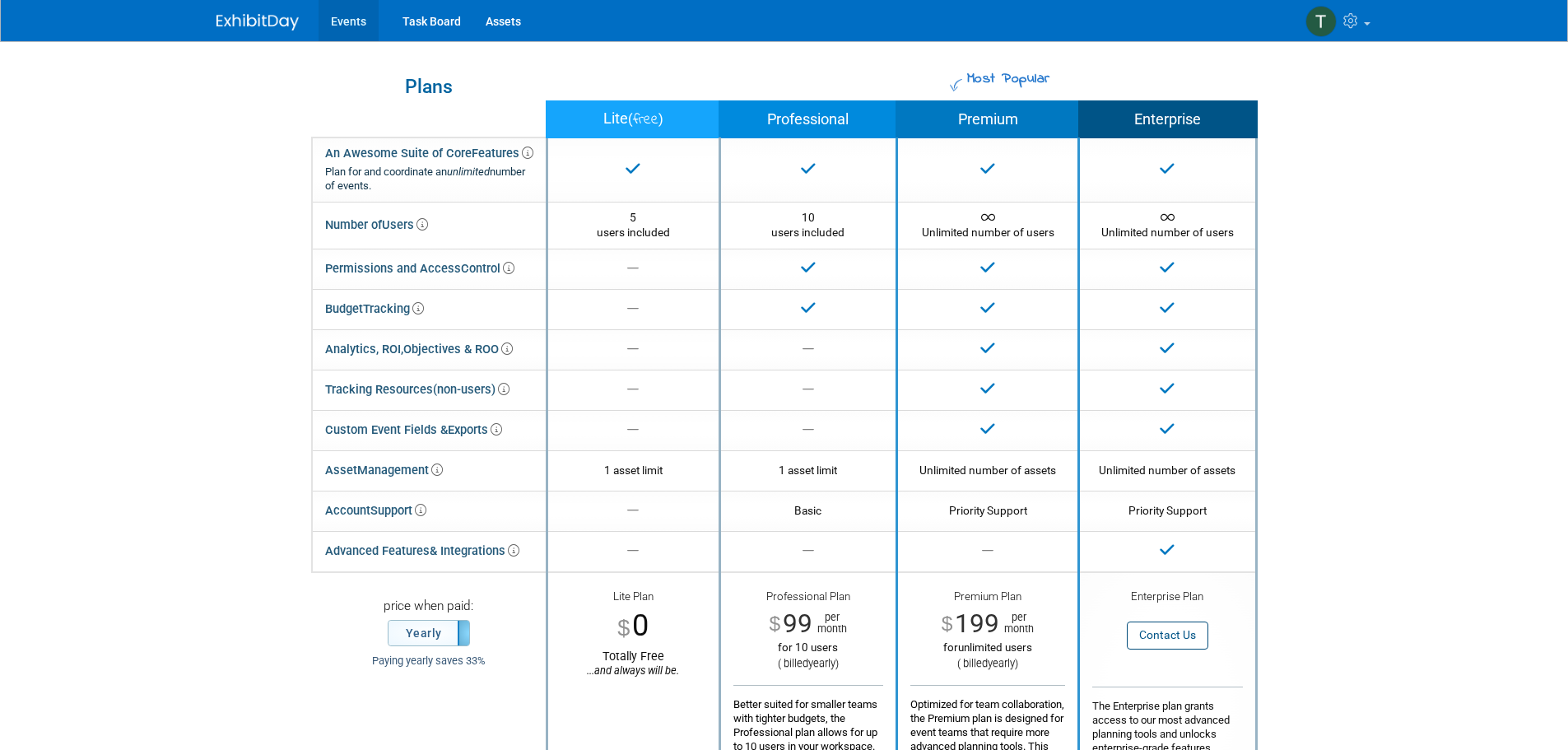
click at [358, 22] on link "Events" at bounding box center [349, 20] width 60 height 41
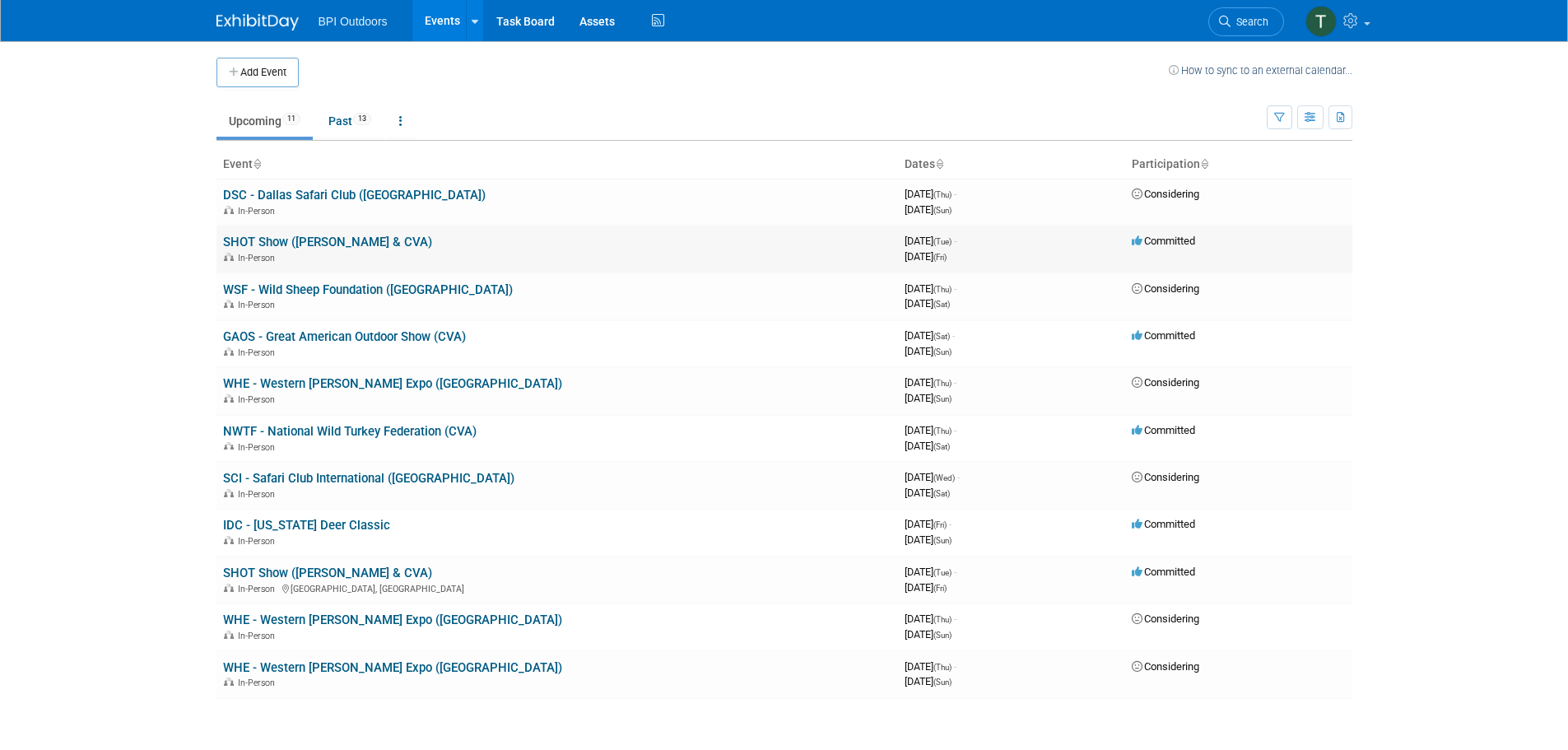
click at [307, 239] on link "SHOT Show ([PERSON_NAME] & CVA)" at bounding box center [327, 241] width 209 height 14
